Goal: Transaction & Acquisition: Purchase product/service

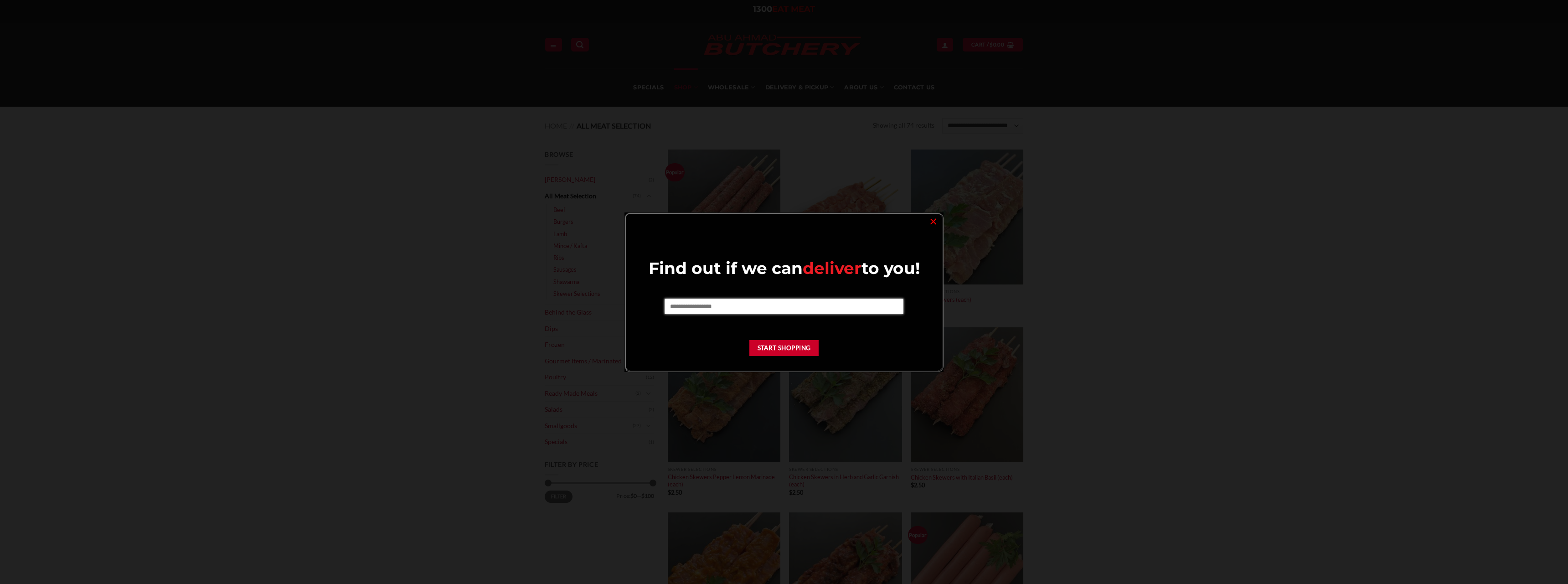
click at [726, 306] on input "text" at bounding box center [784, 306] width 239 height 15
click at [738, 300] on input "****" at bounding box center [784, 306] width 239 height 15
click at [725, 308] on input "****" at bounding box center [784, 306] width 239 height 15
type input "****"
drag, startPoint x: 713, startPoint y: 296, endPoint x: 623, endPoint y: 300, distance: 90.1
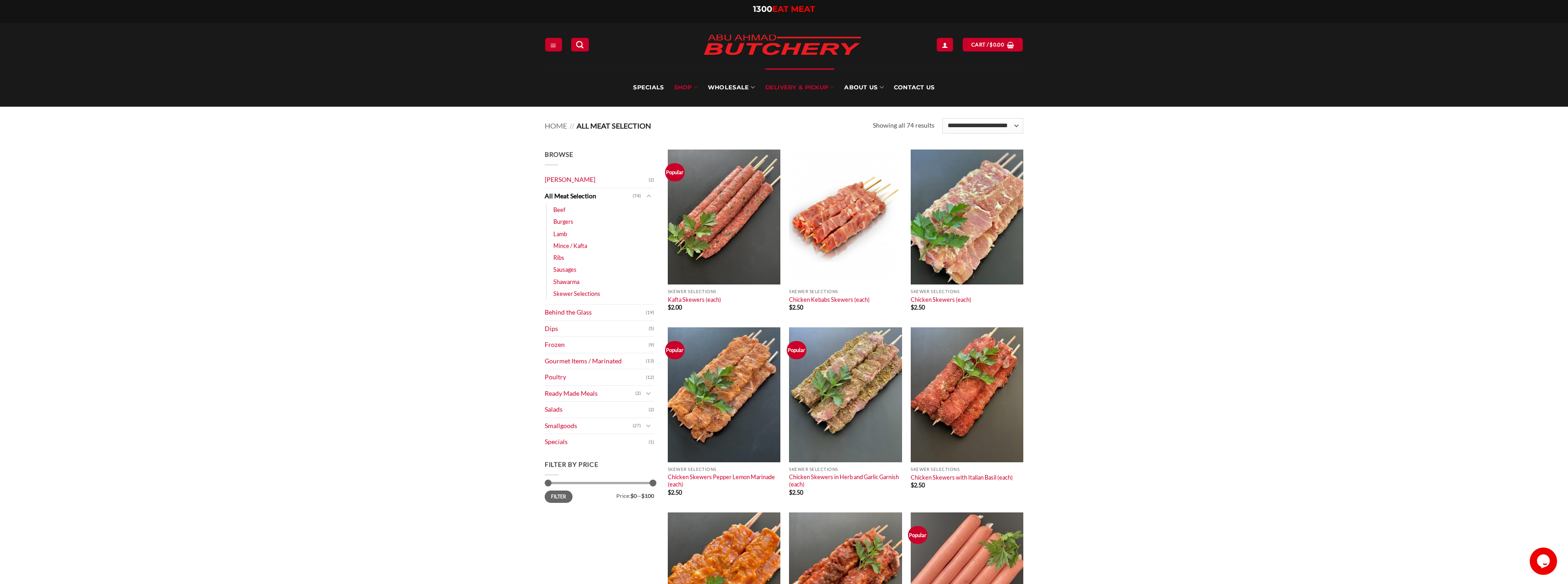
click at [818, 89] on link "Delivery & Pickup" at bounding box center [800, 87] width 69 height 38
click at [813, 94] on link "Delivery & Pickup" at bounding box center [800, 87] width 69 height 38
click at [828, 86] on link "Delivery & Pickup" at bounding box center [800, 87] width 69 height 38
click at [805, 88] on link "Delivery & Pickup" at bounding box center [800, 87] width 69 height 38
click at [797, 144] on link "Delivery Options" at bounding box center [817, 142] width 89 height 17
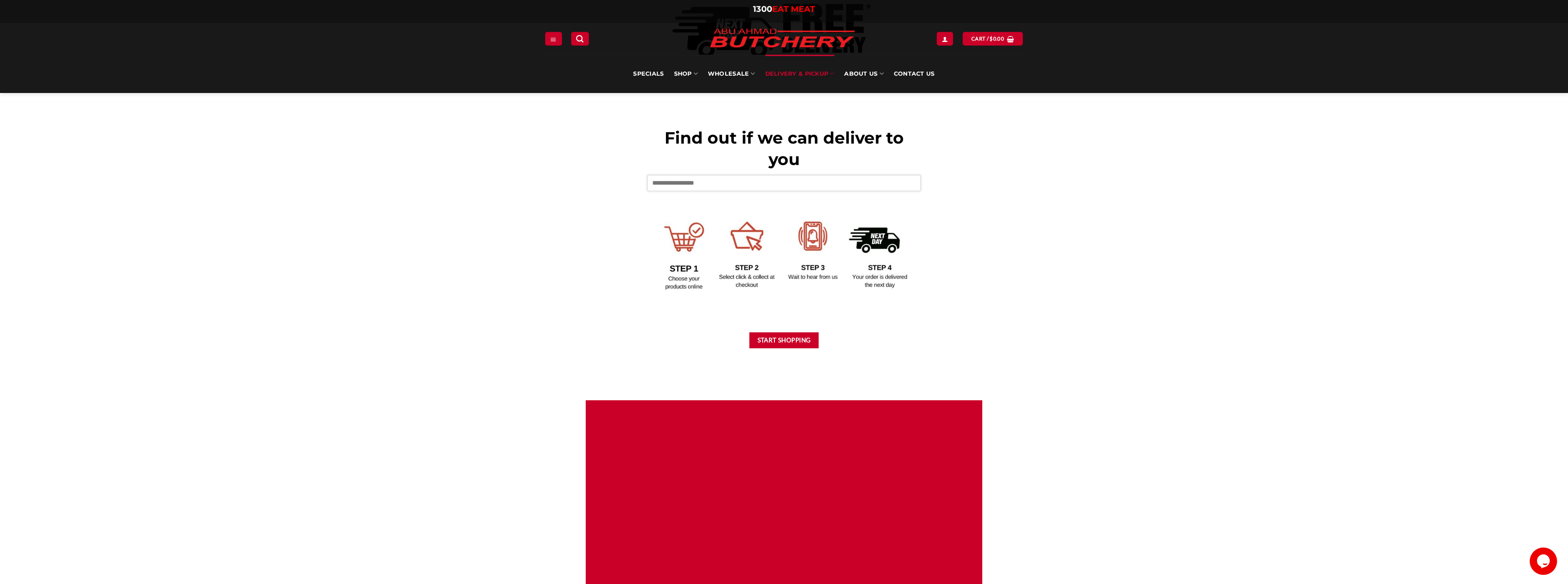
click at [725, 188] on input "text" at bounding box center [783, 183] width 273 height 15
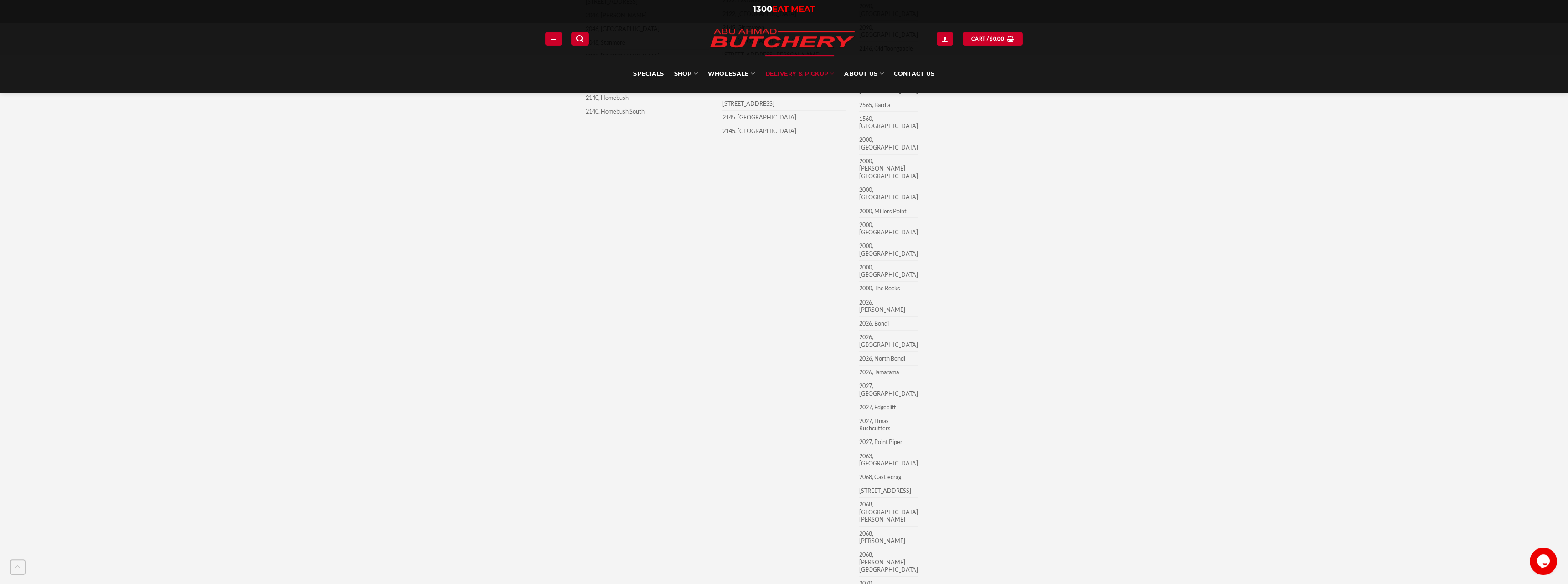
scroll to position [2837, 0]
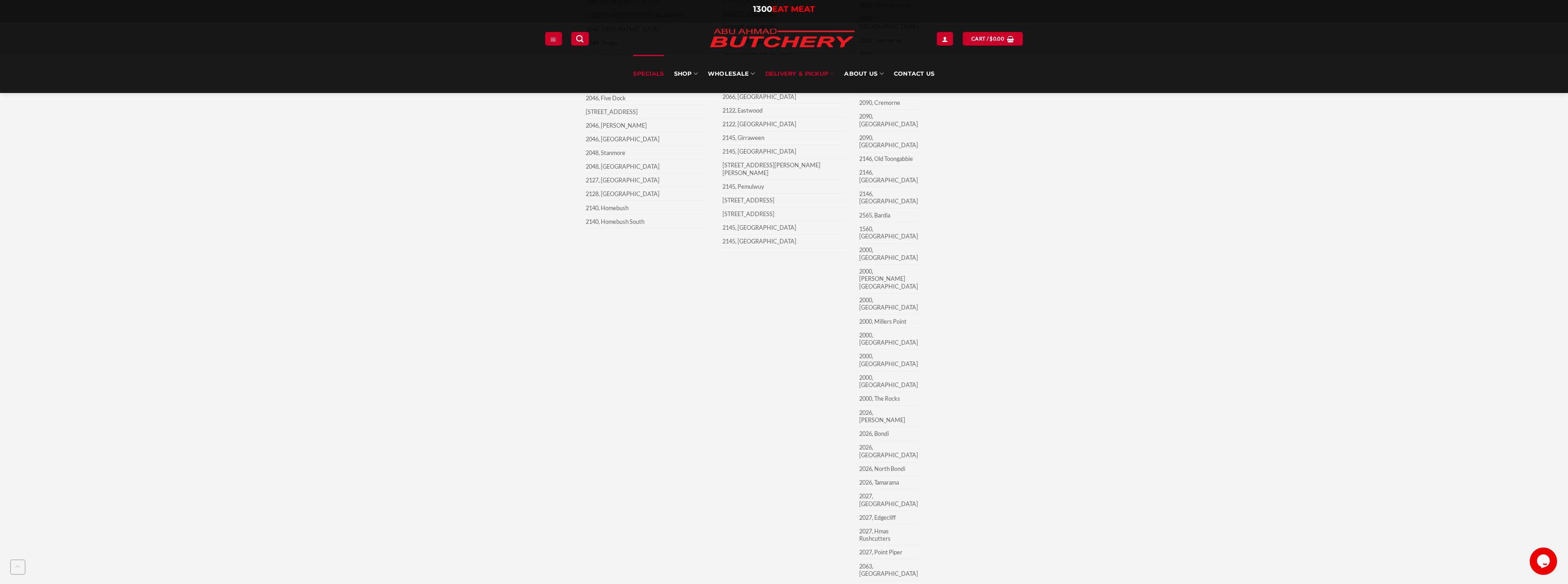
click at [662, 80] on link "Specials" at bounding box center [648, 74] width 30 height 38
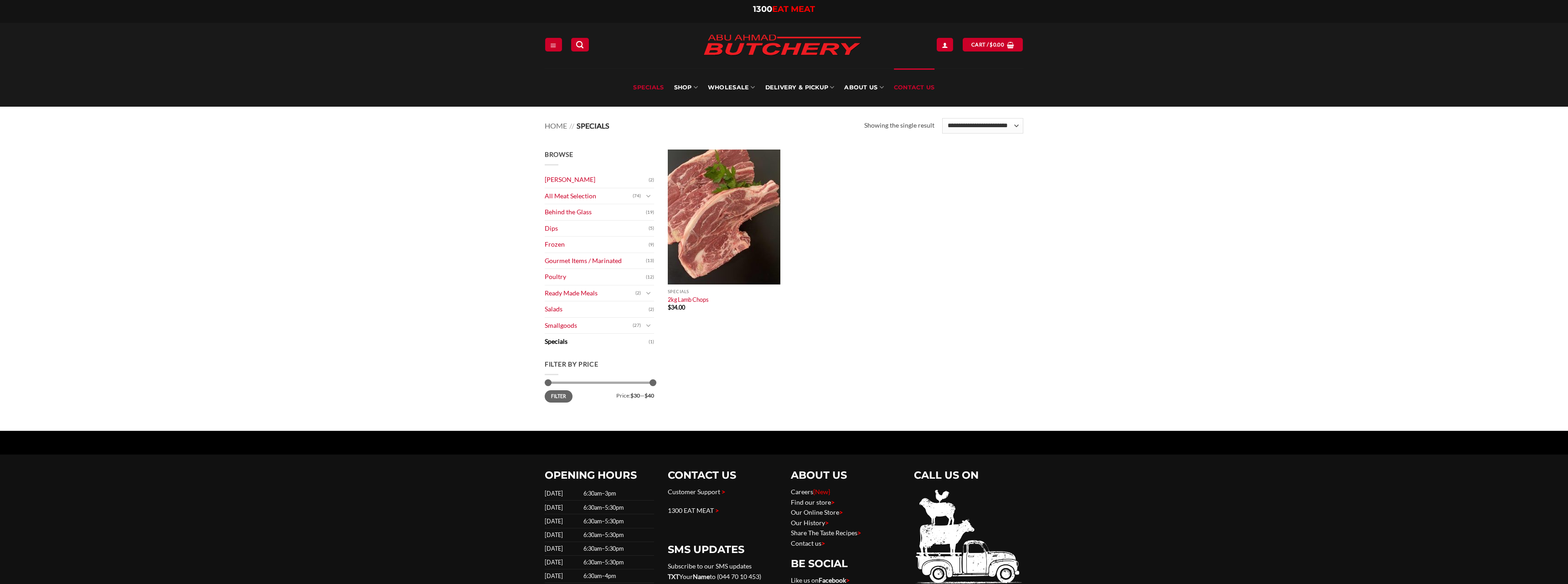
click at [900, 88] on link "Contact Us" at bounding box center [914, 87] width 41 height 38
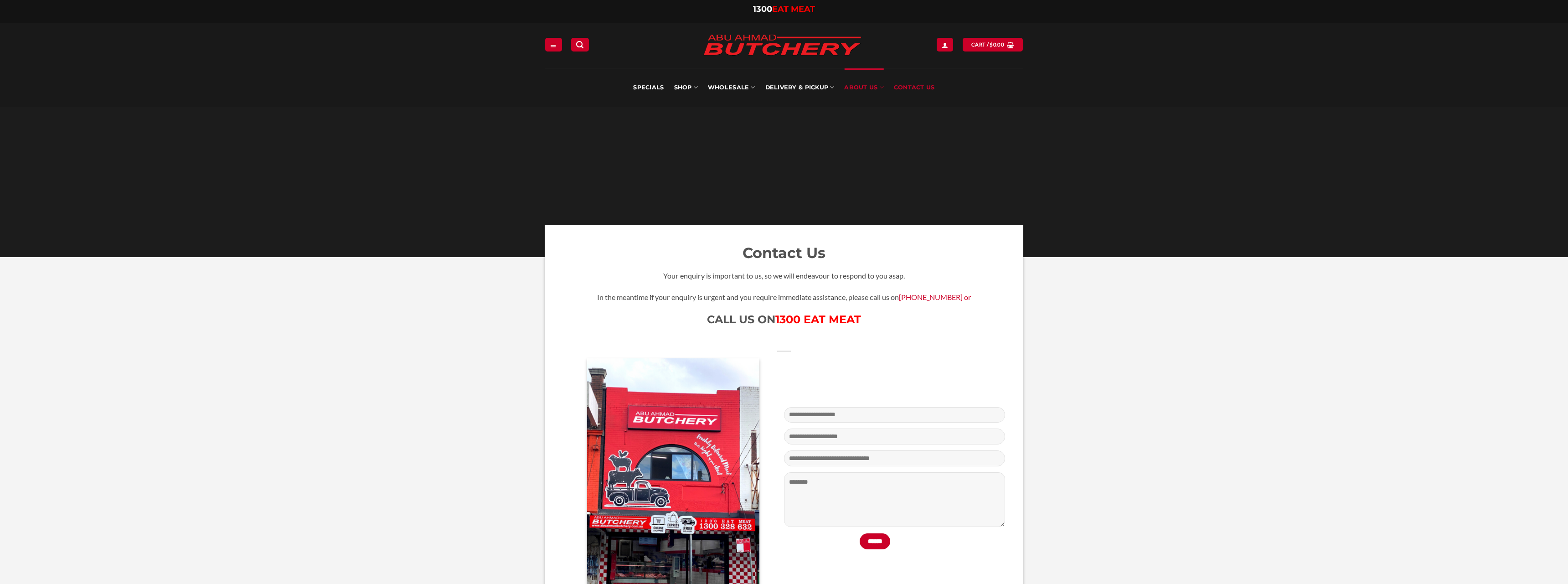
click at [870, 90] on link "About Us" at bounding box center [864, 87] width 39 height 38
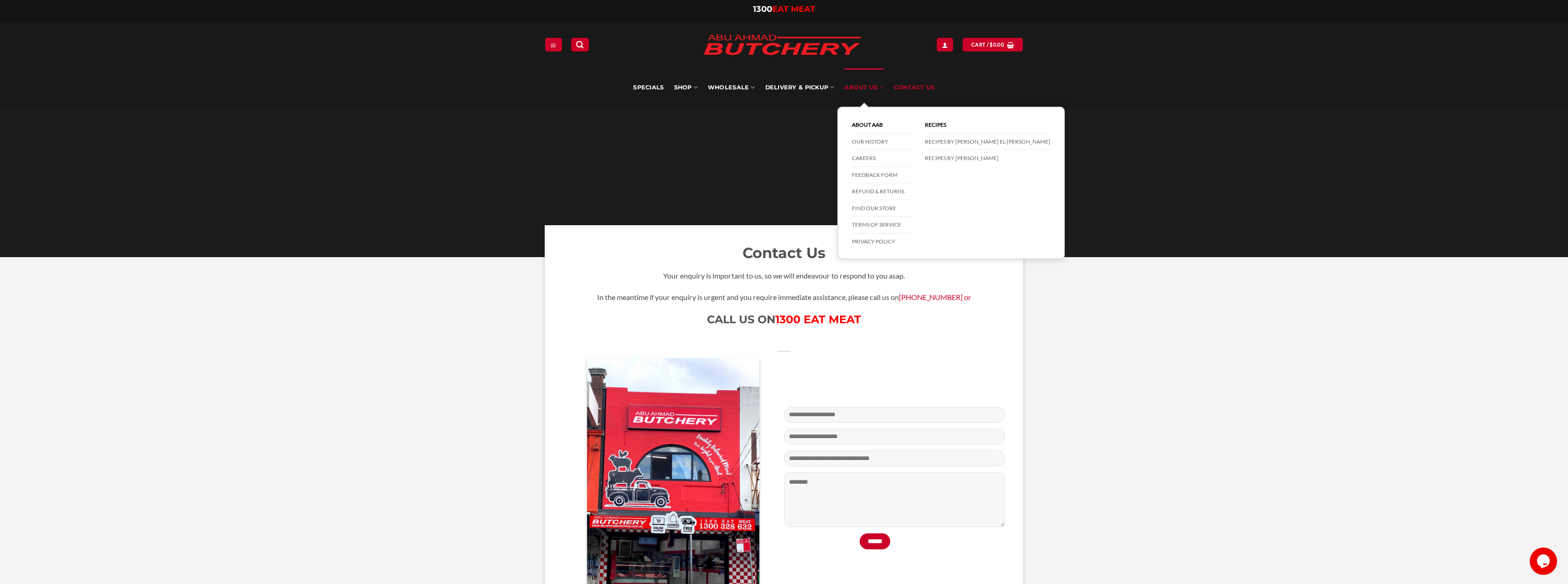
click at [863, 86] on link "About Us" at bounding box center [864, 87] width 39 height 38
click at [880, 208] on link "Find our store" at bounding box center [884, 209] width 63 height 17
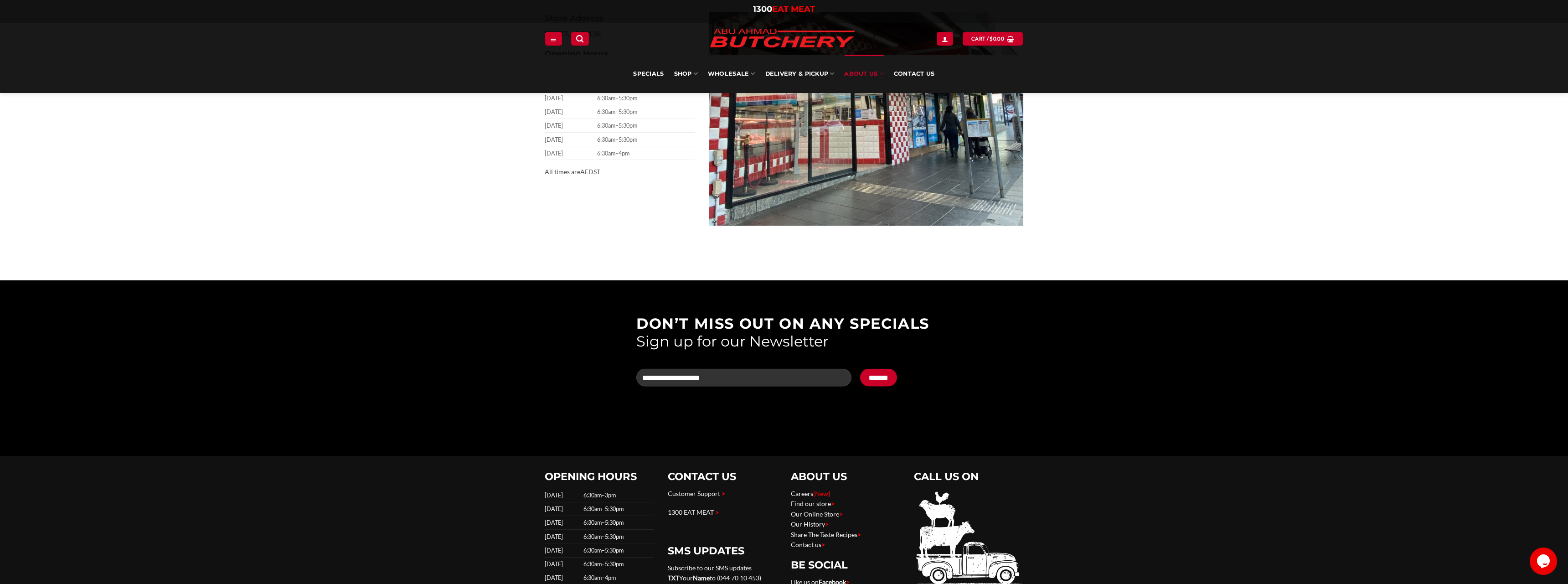
scroll to position [574, 0]
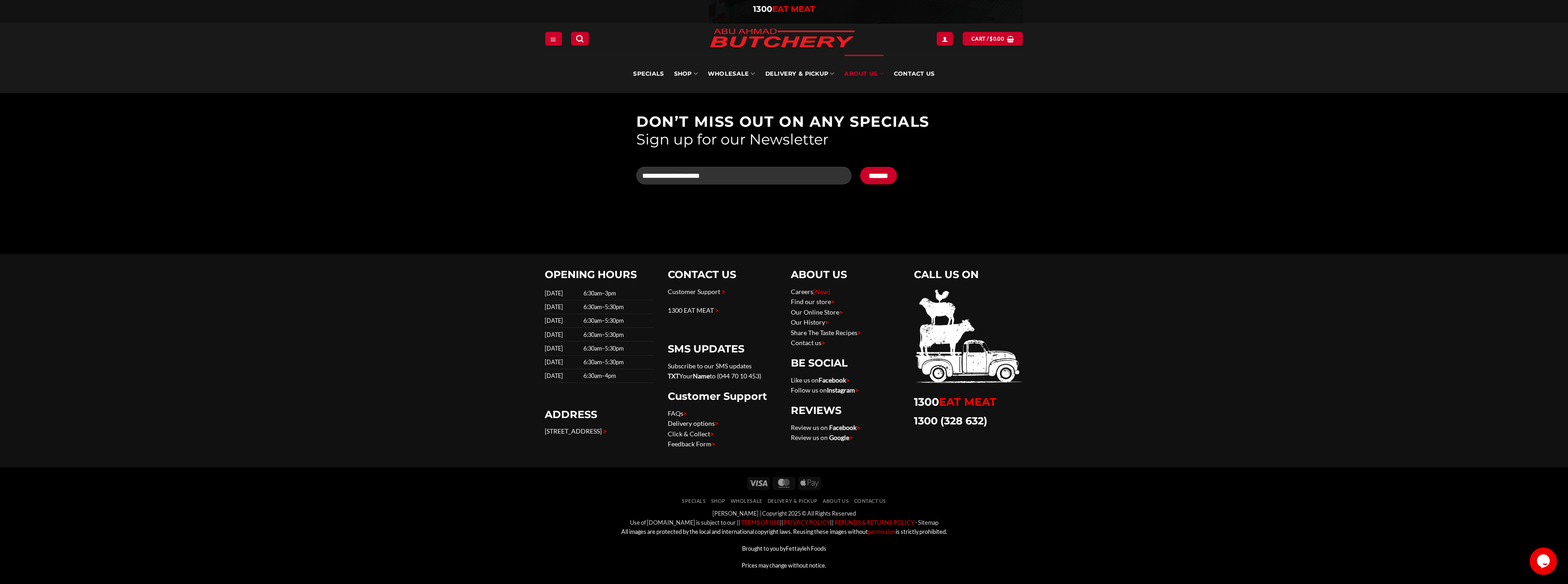
click at [682, 423] on link "Delivery options >" at bounding box center [693, 423] width 51 height 8
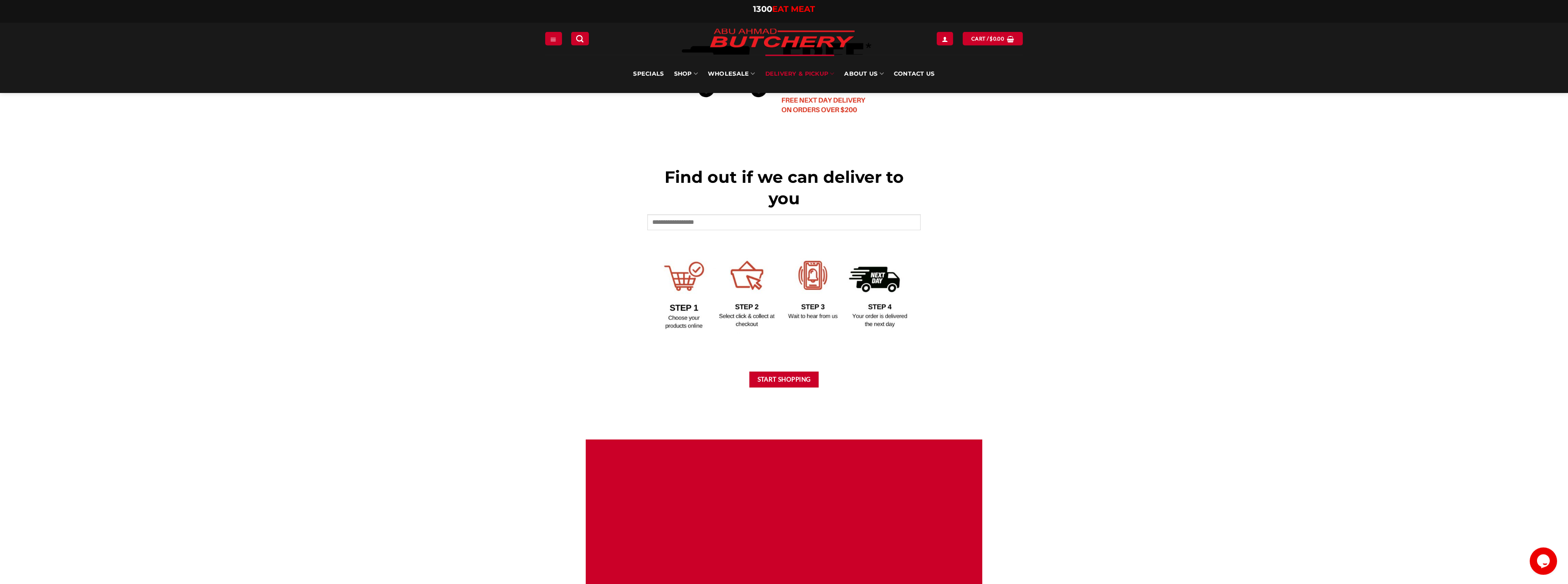
scroll to position [279, 0]
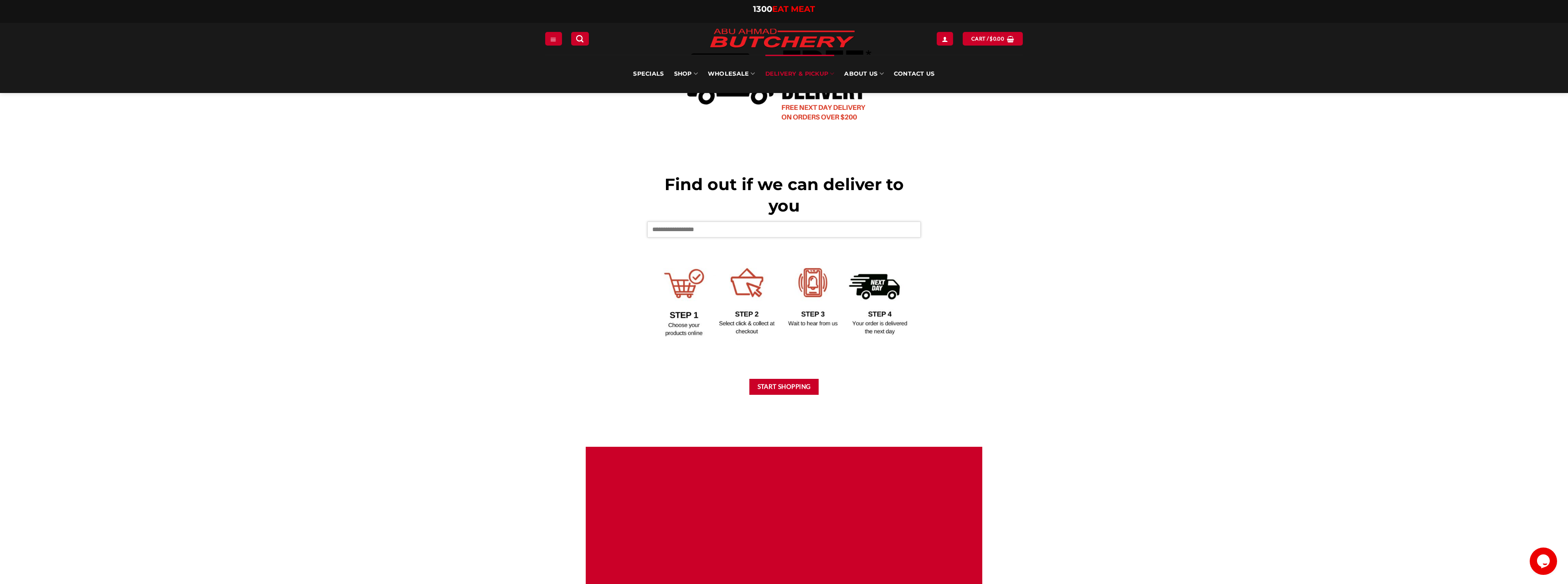
click at [686, 231] on input "text" at bounding box center [783, 229] width 273 height 15
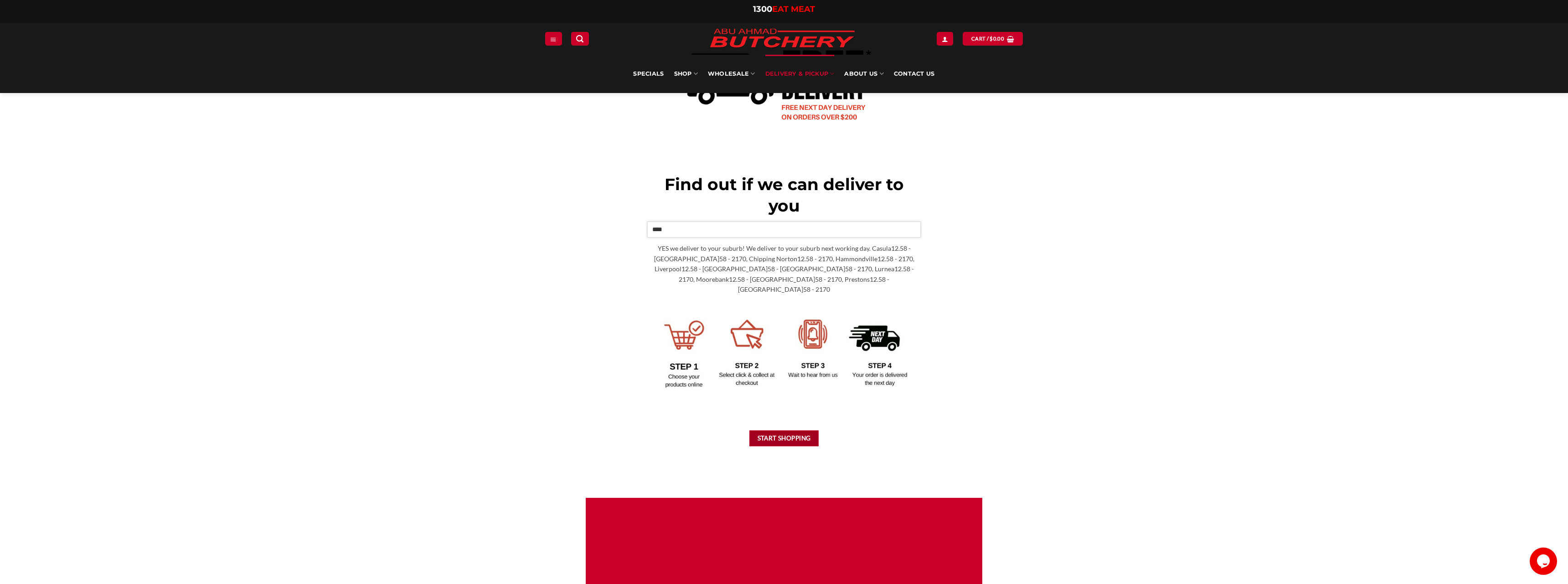
type input "****"
click at [776, 437] on button "Start Shopping" at bounding box center [784, 438] width 69 height 16
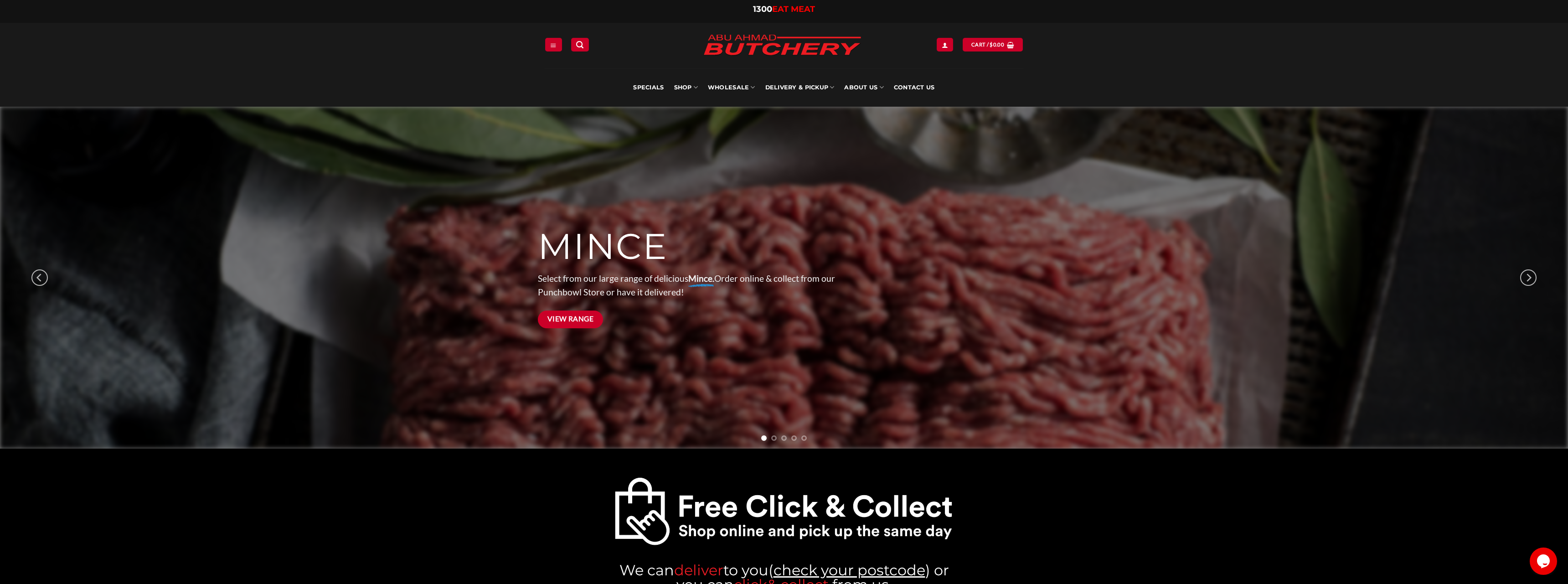
click at [569, 324] on span "View Range" at bounding box center [570, 318] width 46 height 12
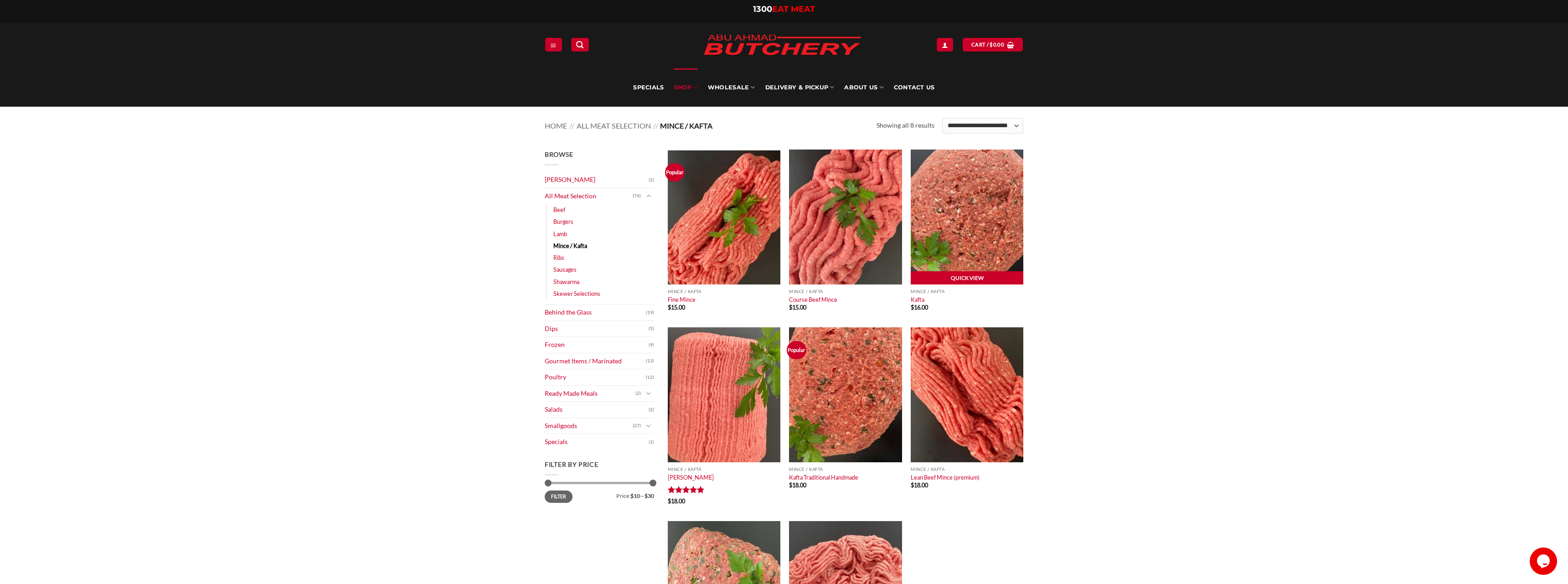
click at [953, 279] on link "Quick View" at bounding box center [967, 278] width 113 height 13
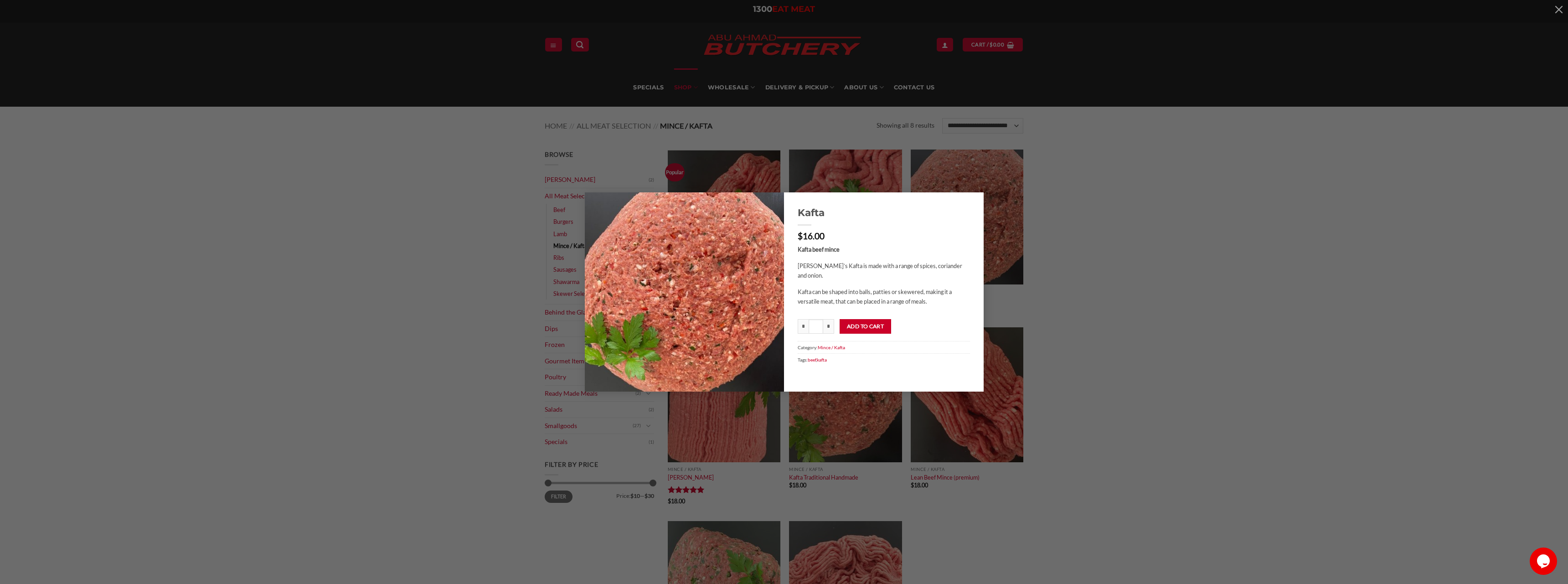
click at [1044, 323] on div "Kafta $ 16.00 Kafta beef mince Abu Ahmad Butchery’s Kafta is made with a range …" at bounding box center [783, 292] width 1541 height 200
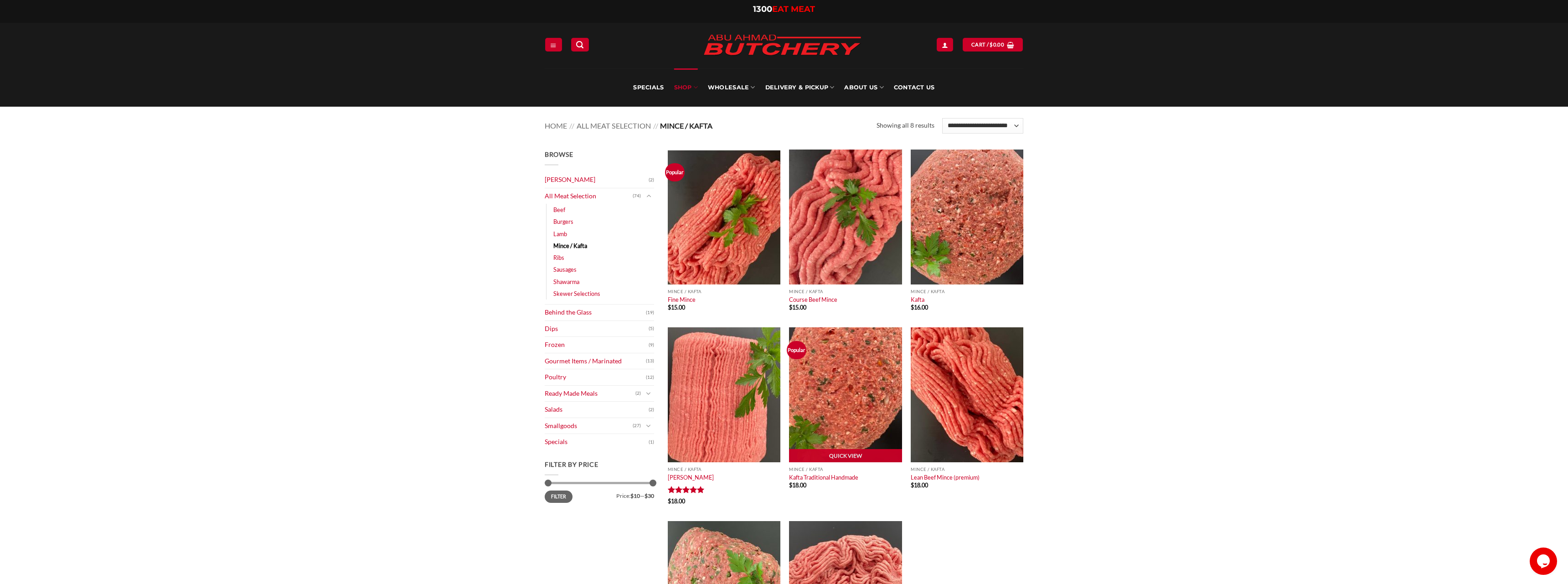
scroll to position [139, 0]
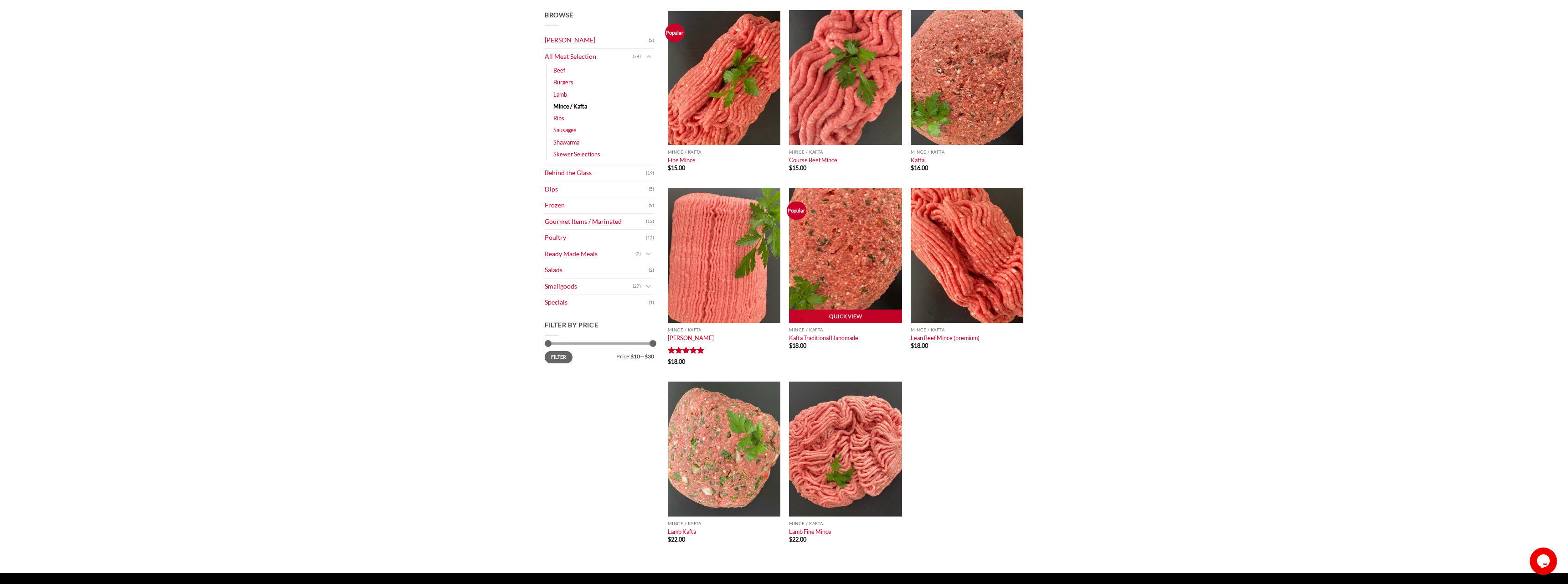
click at [796, 343] on bdi "$ 18.00" at bounding box center [797, 346] width 17 height 7
click at [799, 328] on p "Mince / Kafta" at bounding box center [845, 330] width 113 height 5
click at [821, 319] on link "Quick View" at bounding box center [845, 316] width 113 height 13
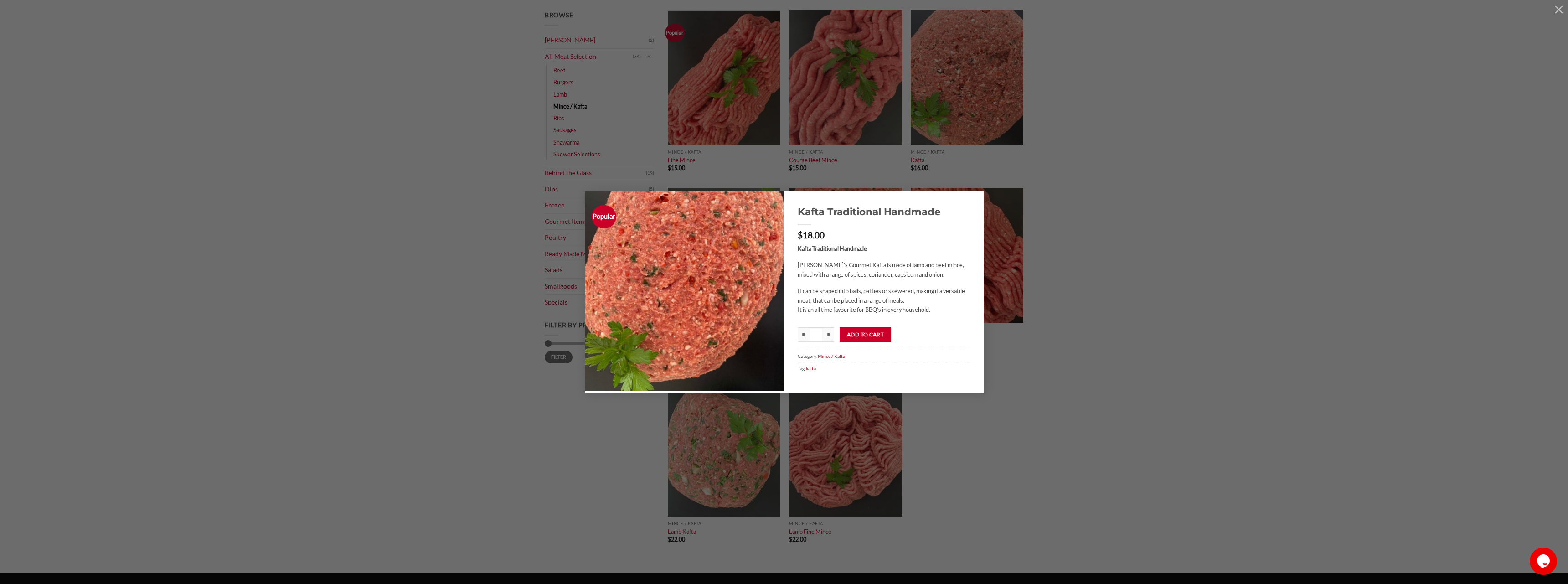
click at [452, 332] on div "Popular Kafta Traditional Handmade $ 18.00 Kafta Traditional Handmade Abu Ahmad…" at bounding box center [783, 292] width 1541 height 201
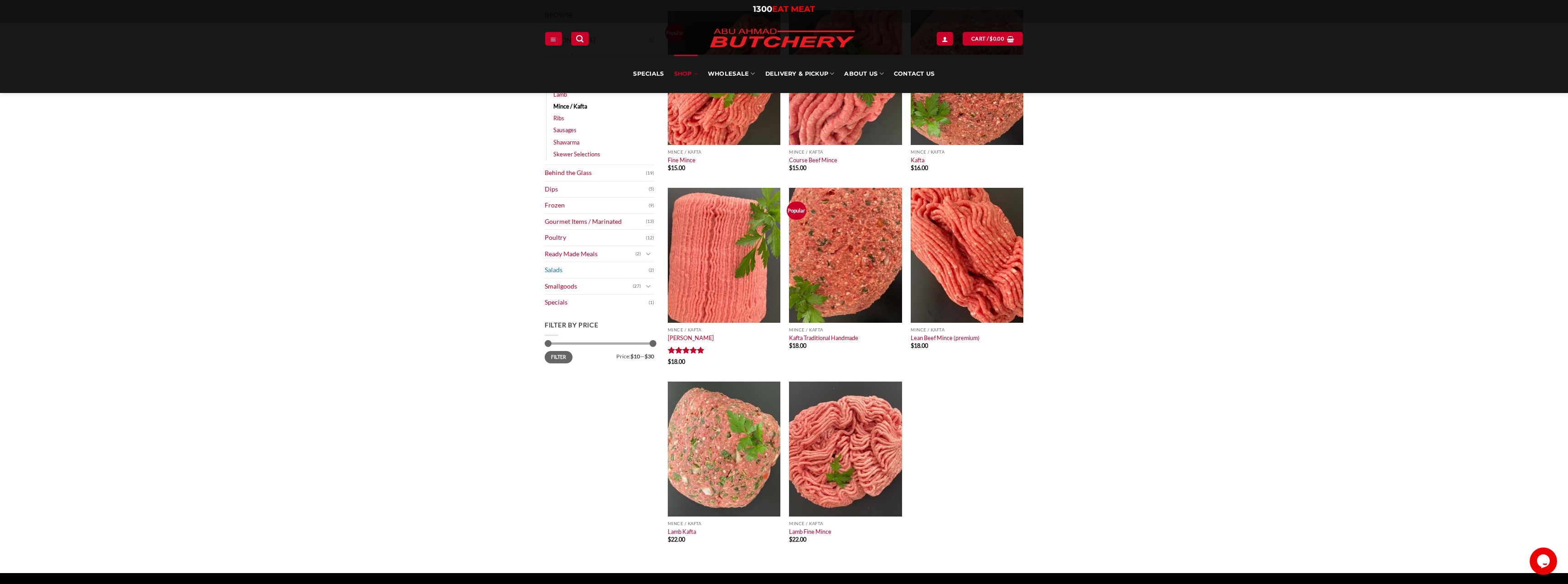
click at [567, 273] on link "Salads" at bounding box center [597, 270] width 104 height 16
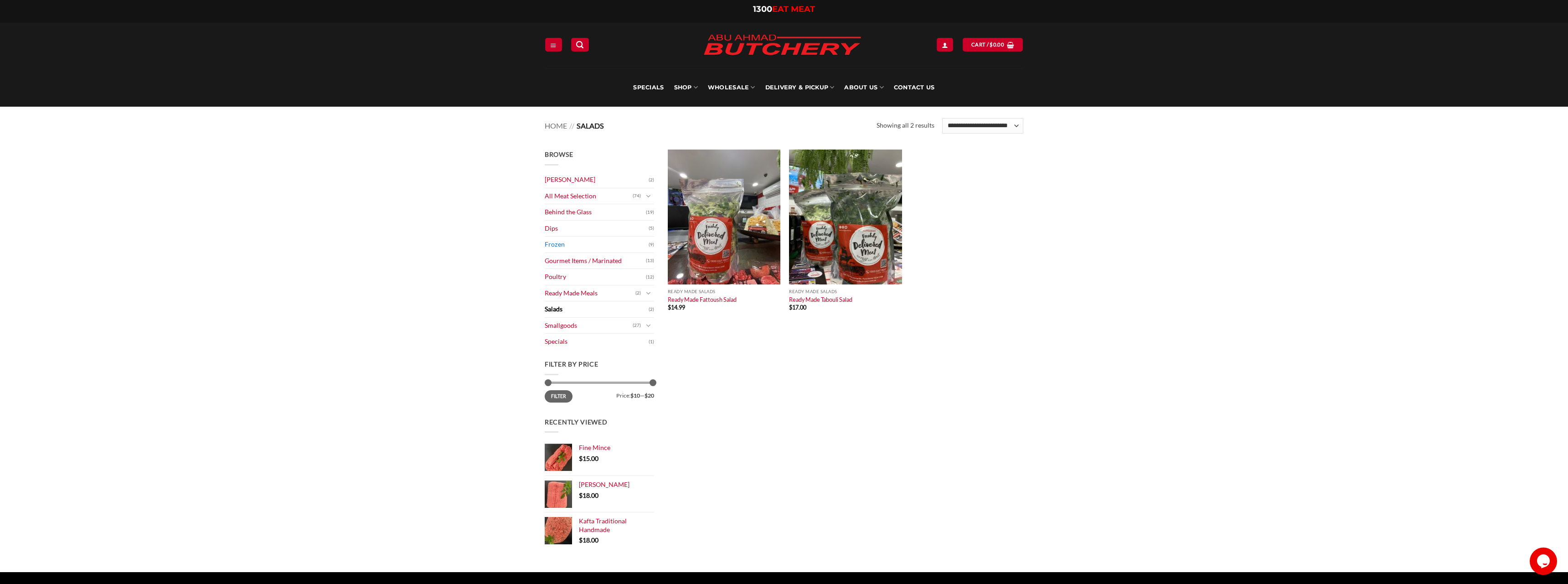
click at [552, 241] on link "Frozen" at bounding box center [597, 245] width 104 height 16
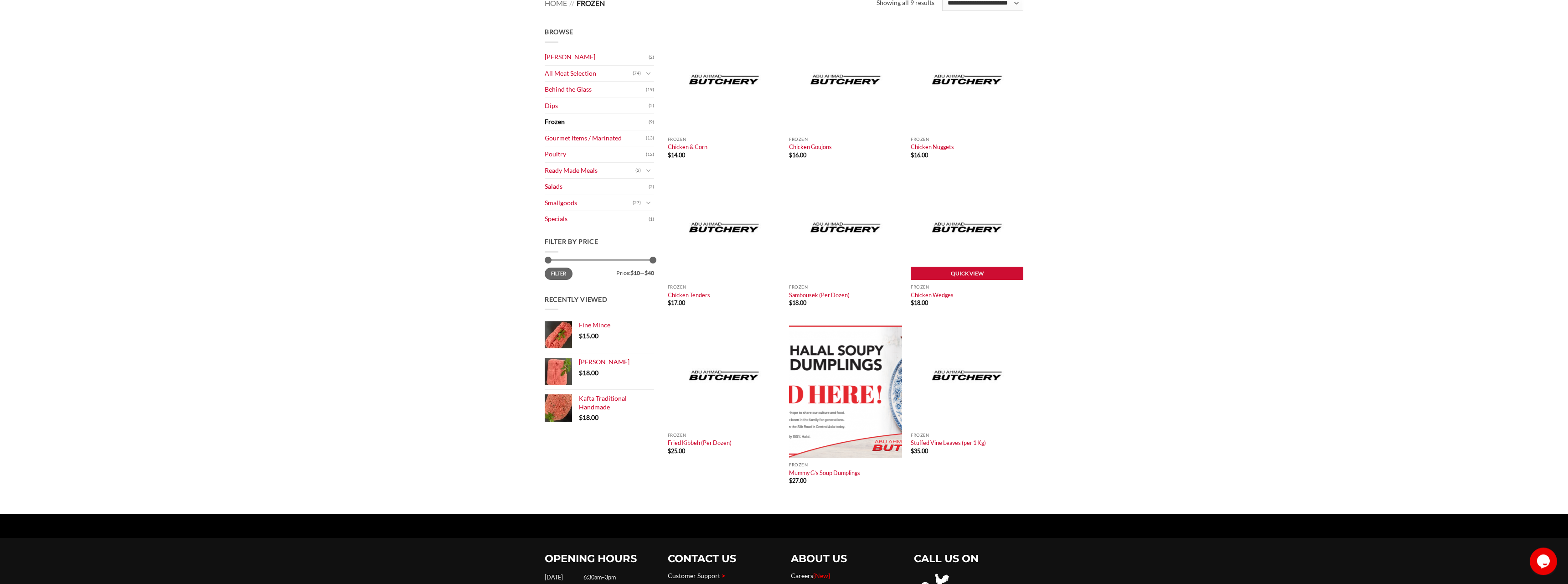
scroll to position [139, 0]
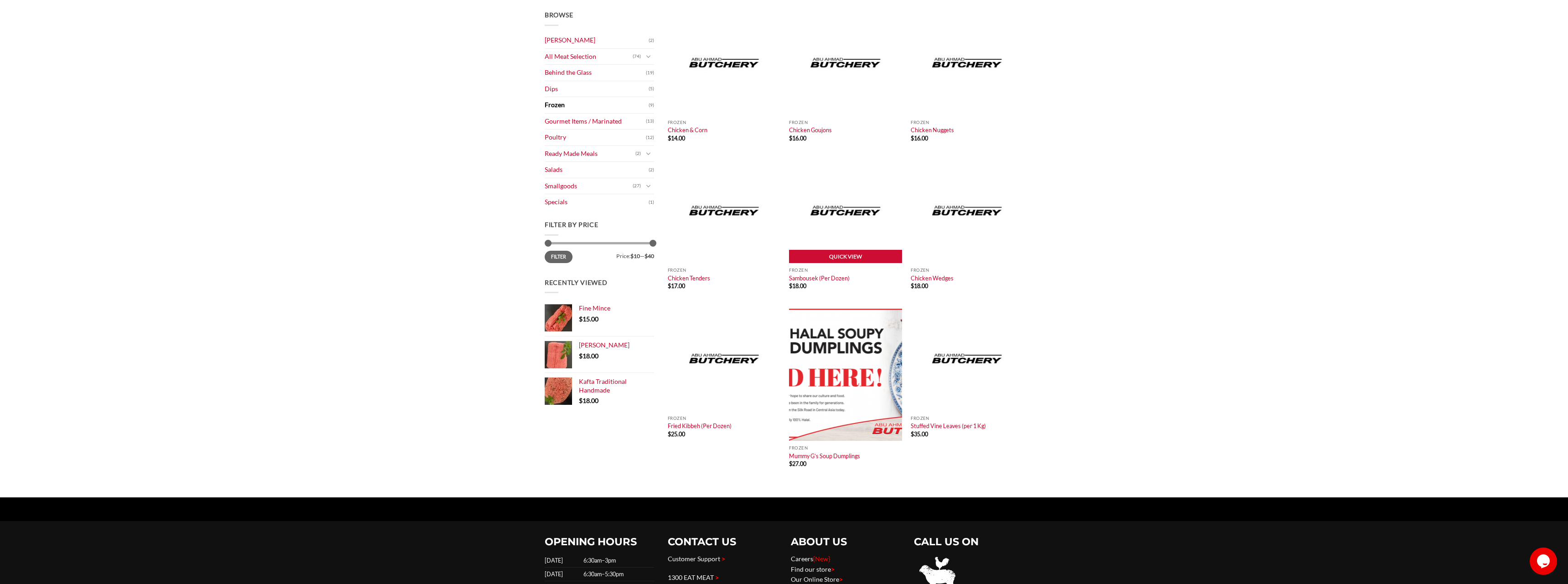
click at [830, 242] on img at bounding box center [845, 211] width 113 height 105
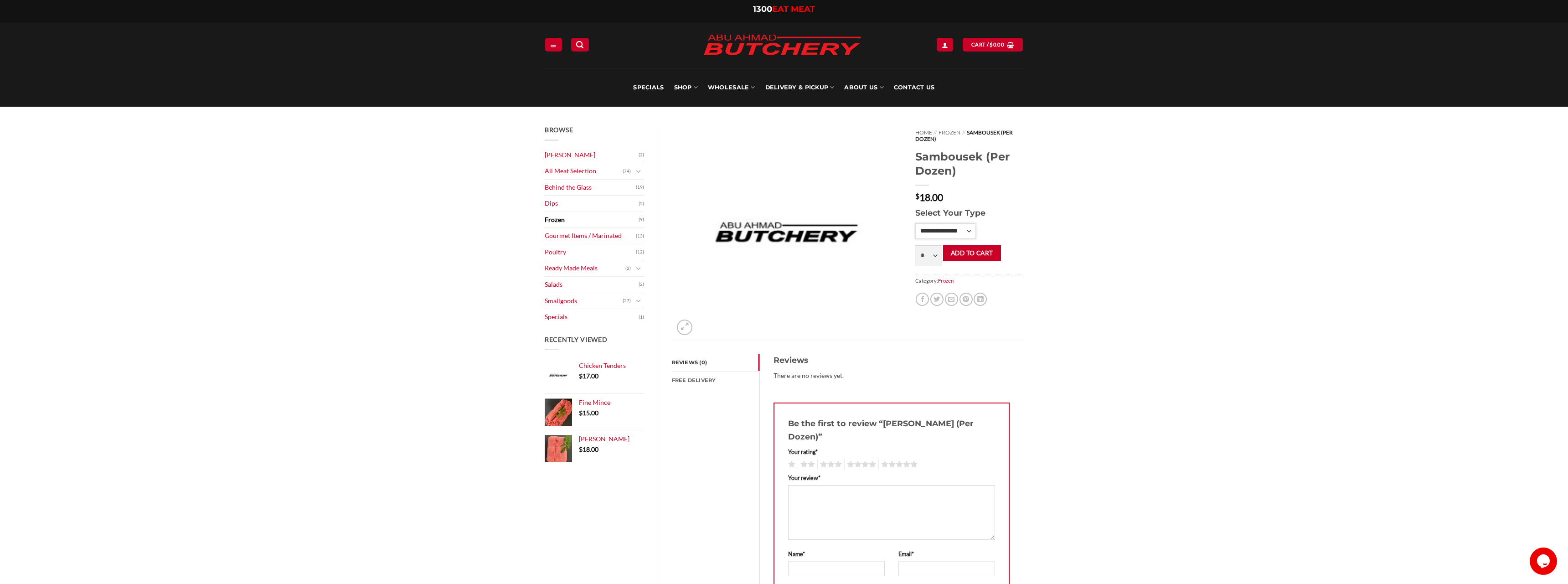
click at [915, 223] on select "**********" at bounding box center [946, 231] width 61 height 15
